Goal: Transaction & Acquisition: Purchase product/service

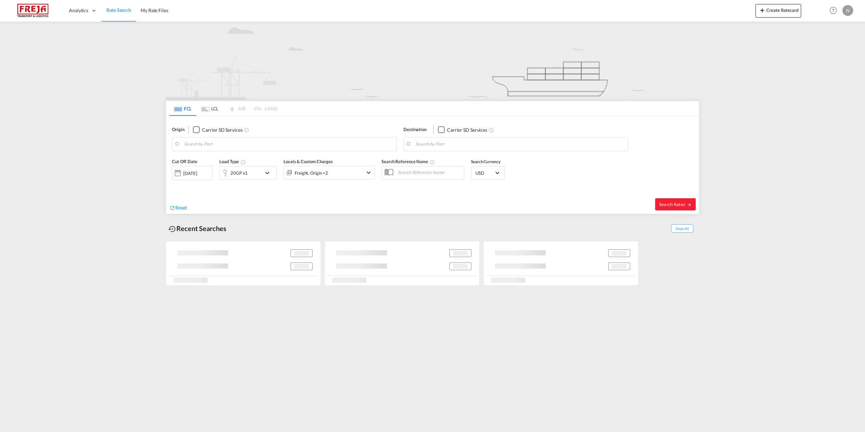
type input "[GEOGRAPHIC_DATA], [GEOGRAPHIC_DATA]"
type input "[GEOGRAPHIC_DATA], AUSYD"
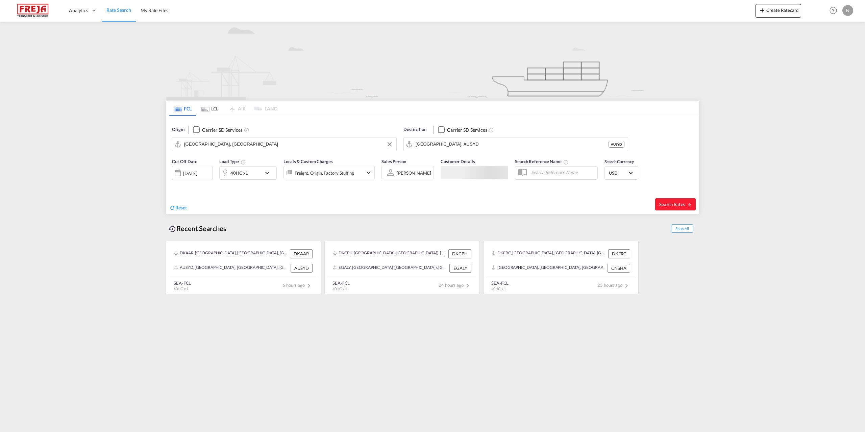
click at [220, 142] on input "[GEOGRAPHIC_DATA], [GEOGRAPHIC_DATA]" at bounding box center [288, 144] width 209 height 10
click at [213, 155] on div "Fredericia [GEOGRAPHIC_DATA] DKFRC" at bounding box center [236, 163] width 128 height 20
type input "[GEOGRAPHIC_DATA], DKFRC"
click at [476, 186] on div "Busan Korea, Republic of KRPUS" at bounding box center [468, 183] width 128 height 20
type input "Busan, KRPUS"
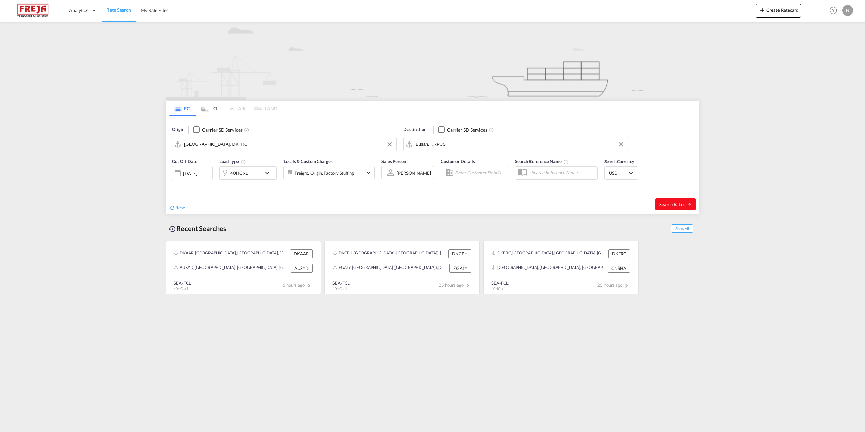
click at [677, 203] on span "Search Rates" at bounding box center [675, 204] width 32 height 5
type input "DKFRC to KRPUS / [DATE]"
